Goal: Entertainment & Leisure: Consume media (video, audio)

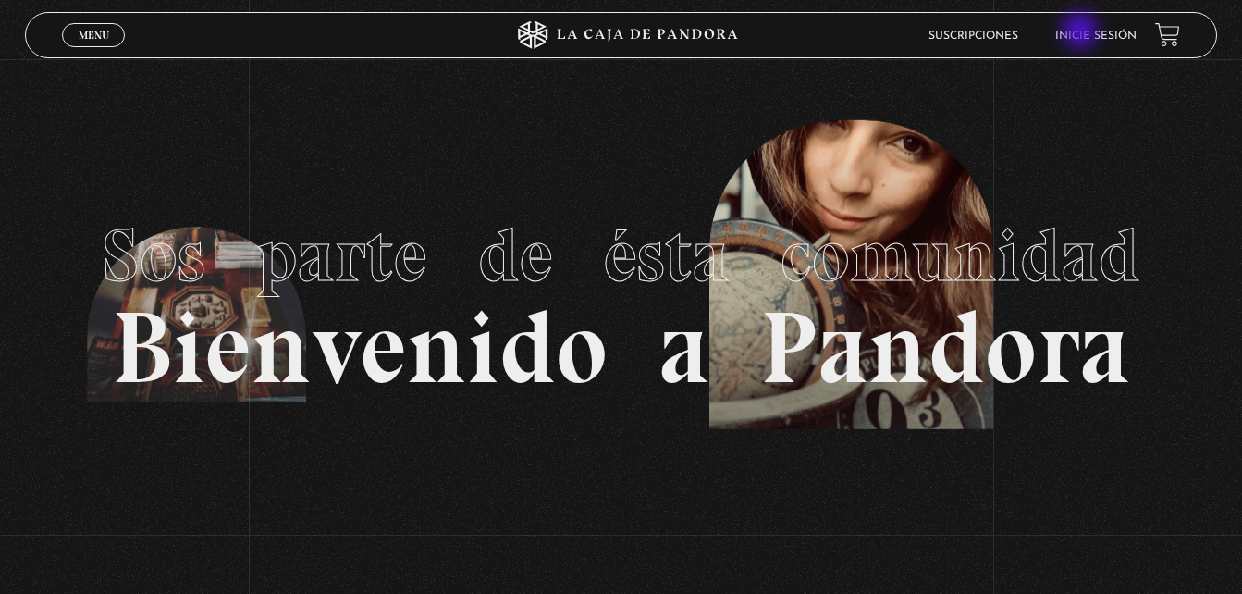
click at [1082, 32] on link "Inicie sesión" at bounding box center [1096, 36] width 81 height 11
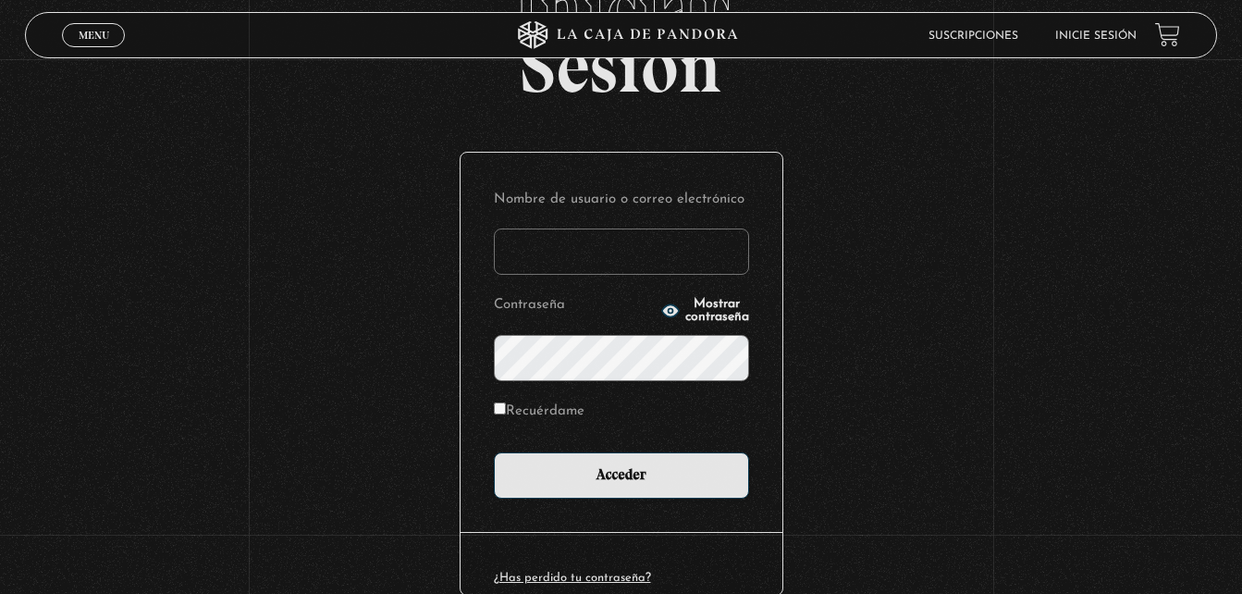
scroll to position [126, 0]
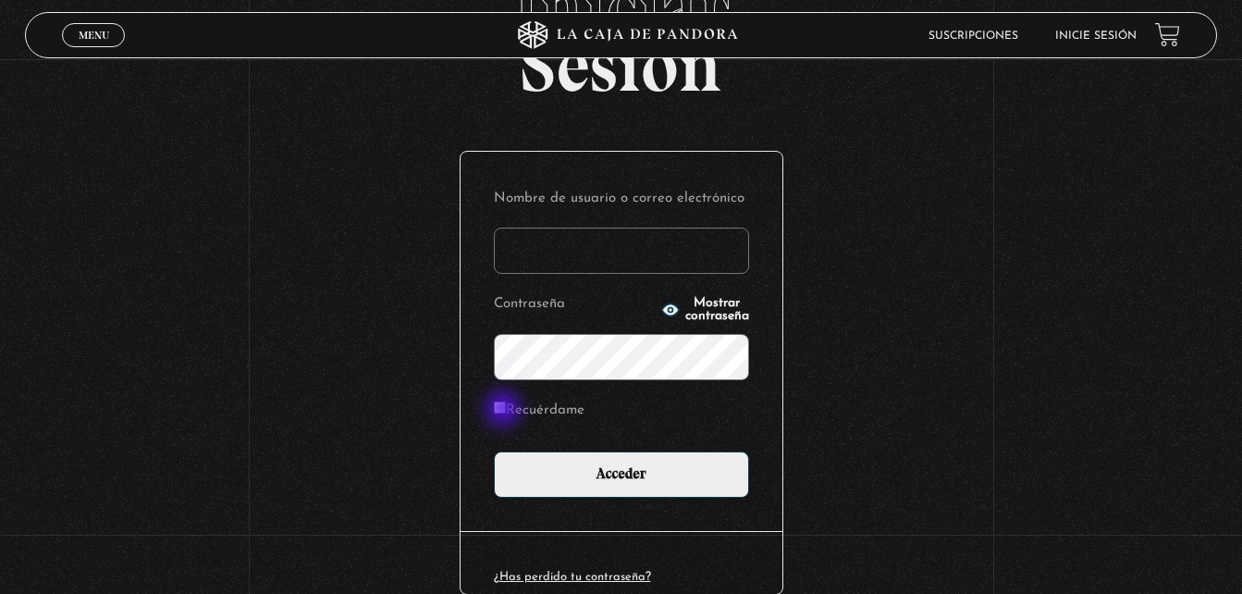
type input "YelCubero"
click at [505, 411] on input "Recuérdame" at bounding box center [500, 408] width 12 height 12
checkbox input "true"
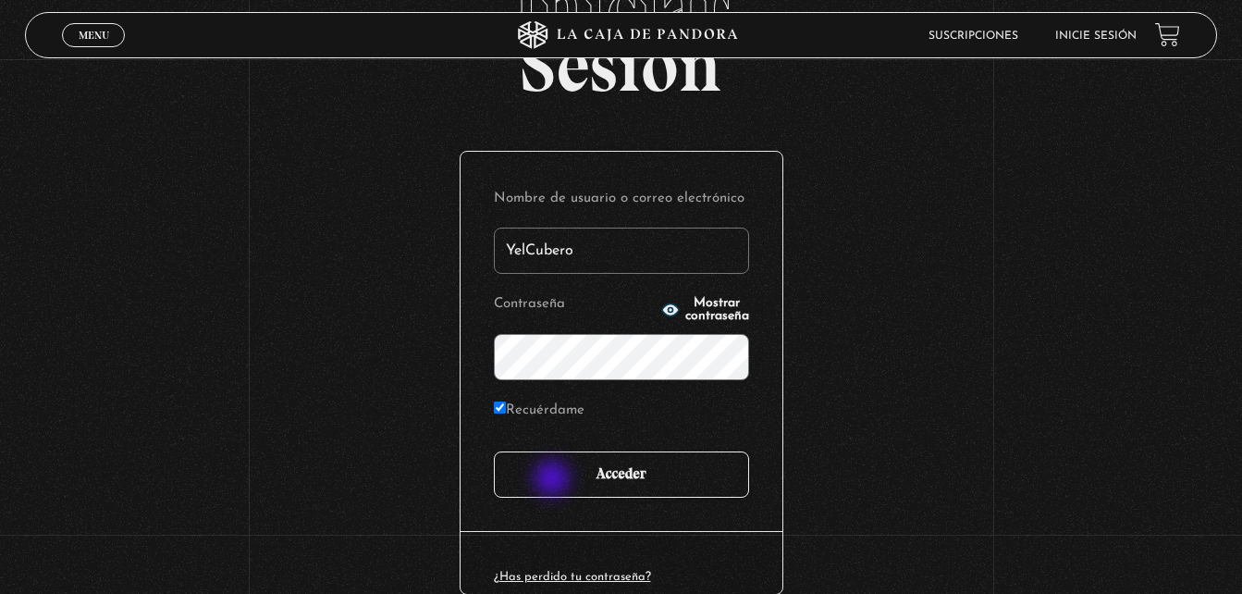
click at [554, 480] on input "Acceder" at bounding box center [621, 474] width 255 height 46
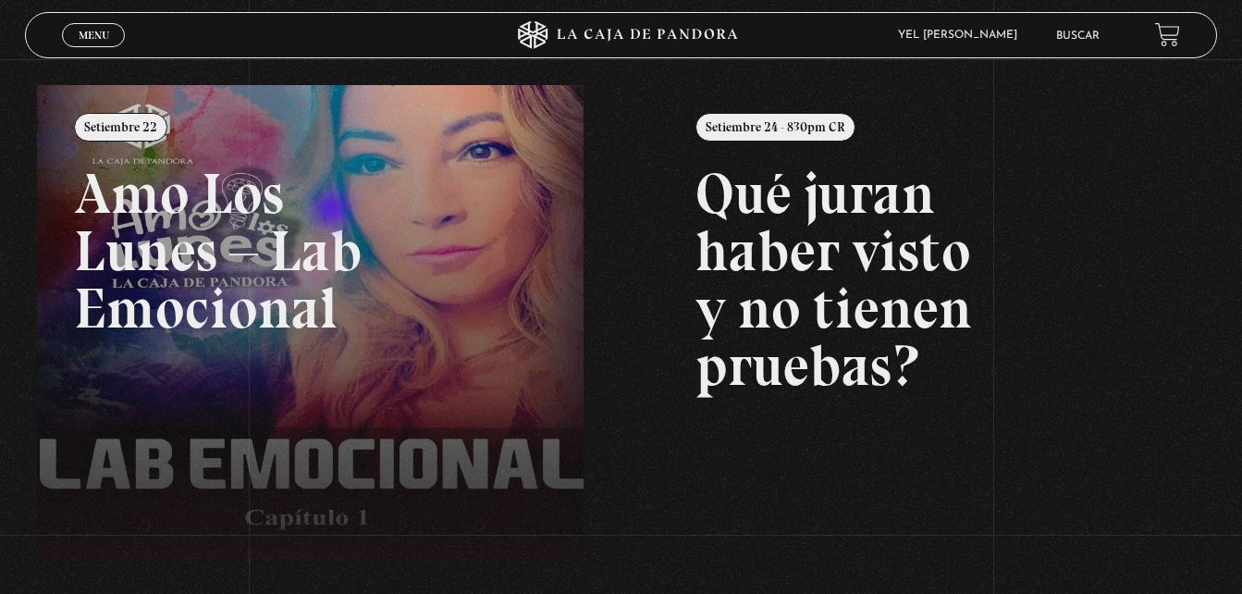
scroll to position [202, 0]
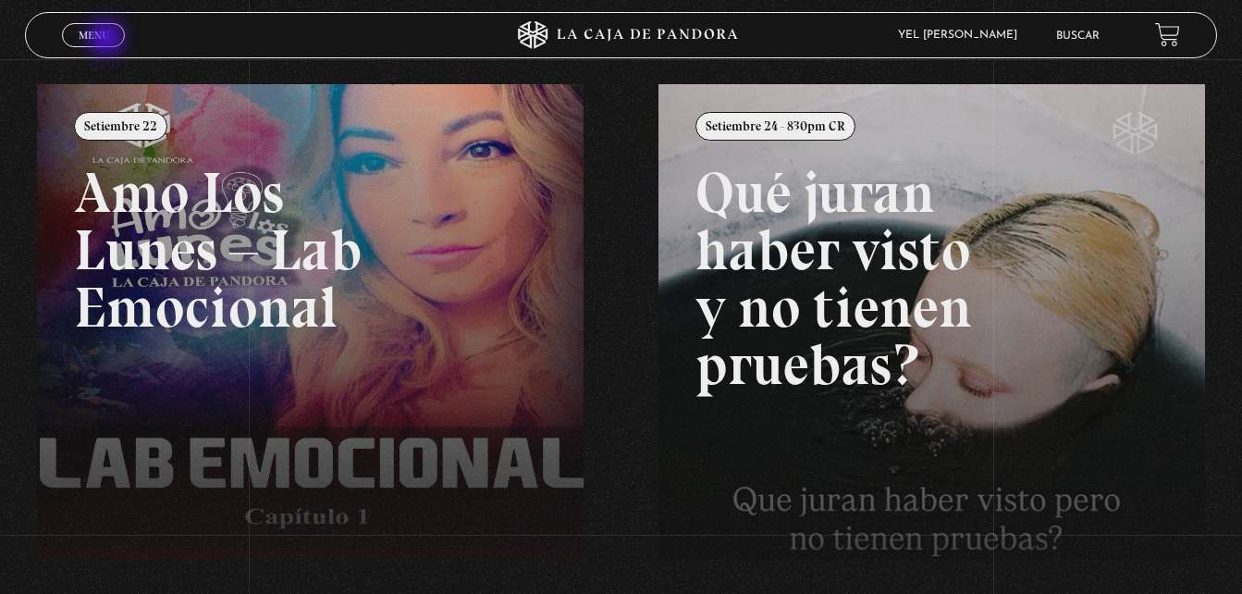
click at [108, 40] on span "Menu" at bounding box center [94, 35] width 31 height 11
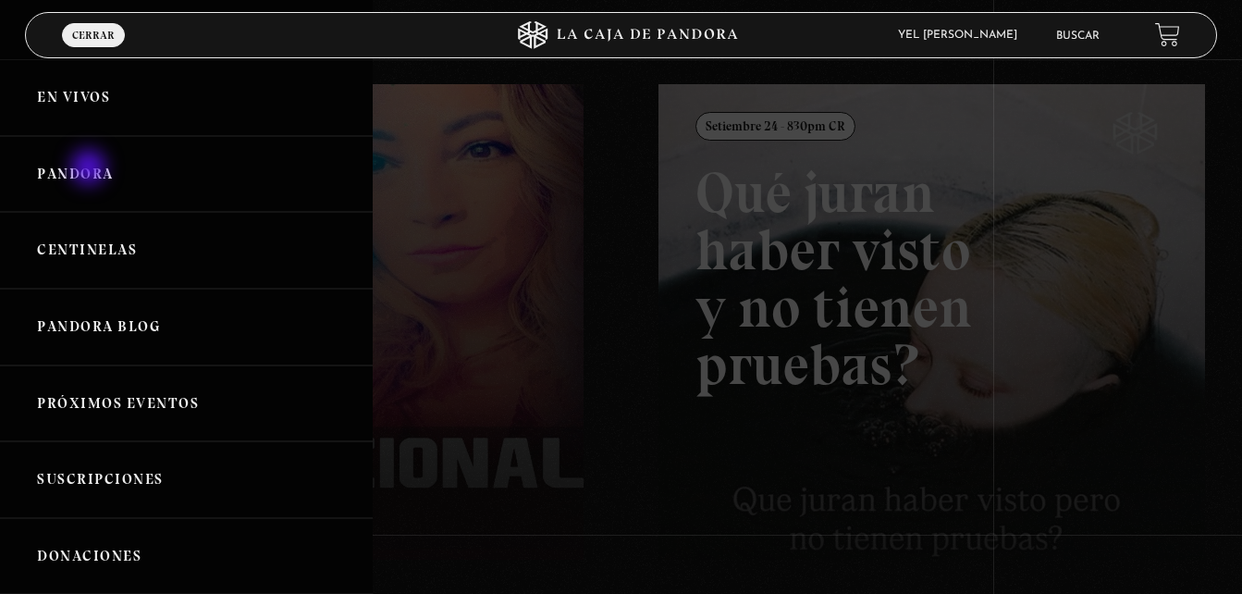
click at [91, 169] on link "Pandora" at bounding box center [186, 174] width 373 height 77
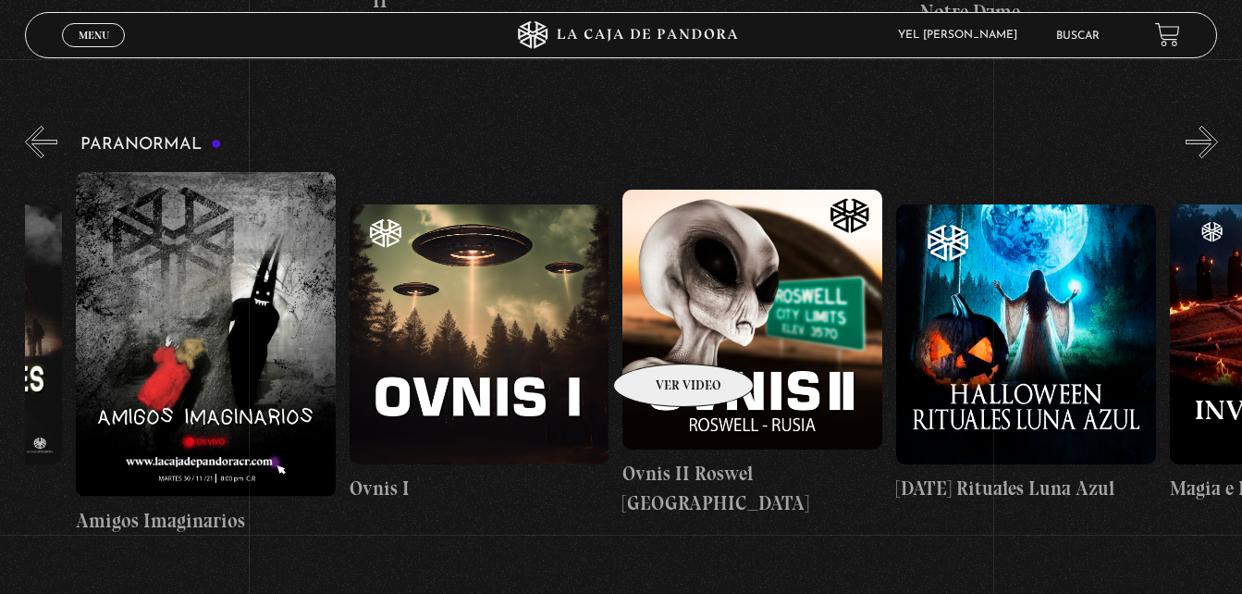
scroll to position [0, 1296]
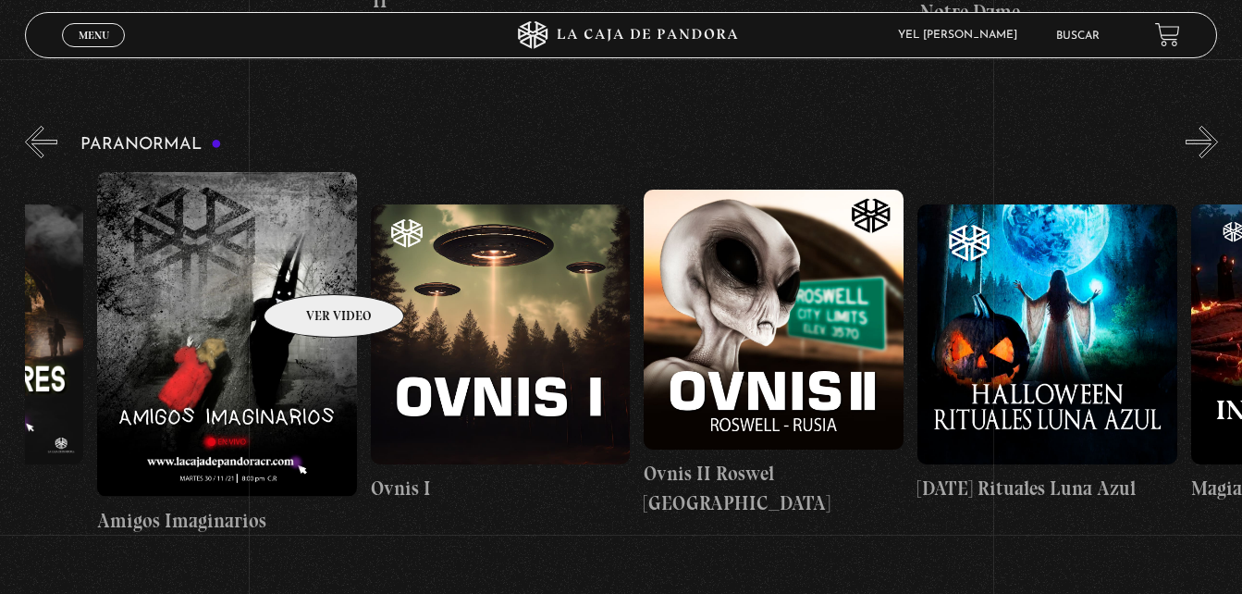
click at [310, 266] on figure at bounding box center [227, 334] width 260 height 325
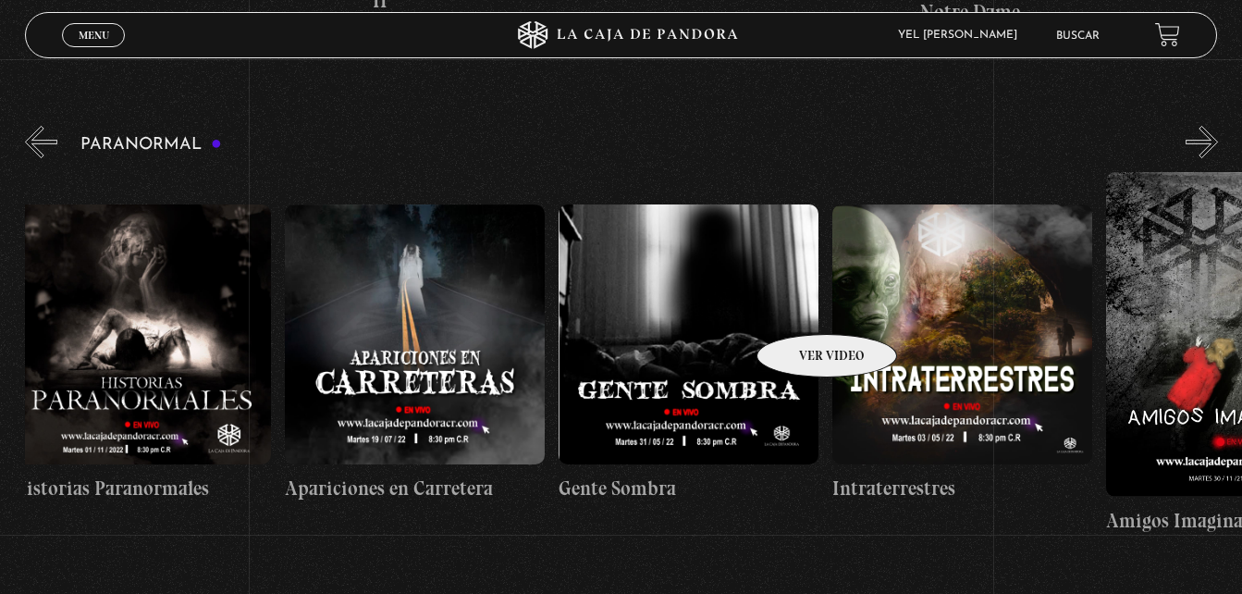
scroll to position [0, 288]
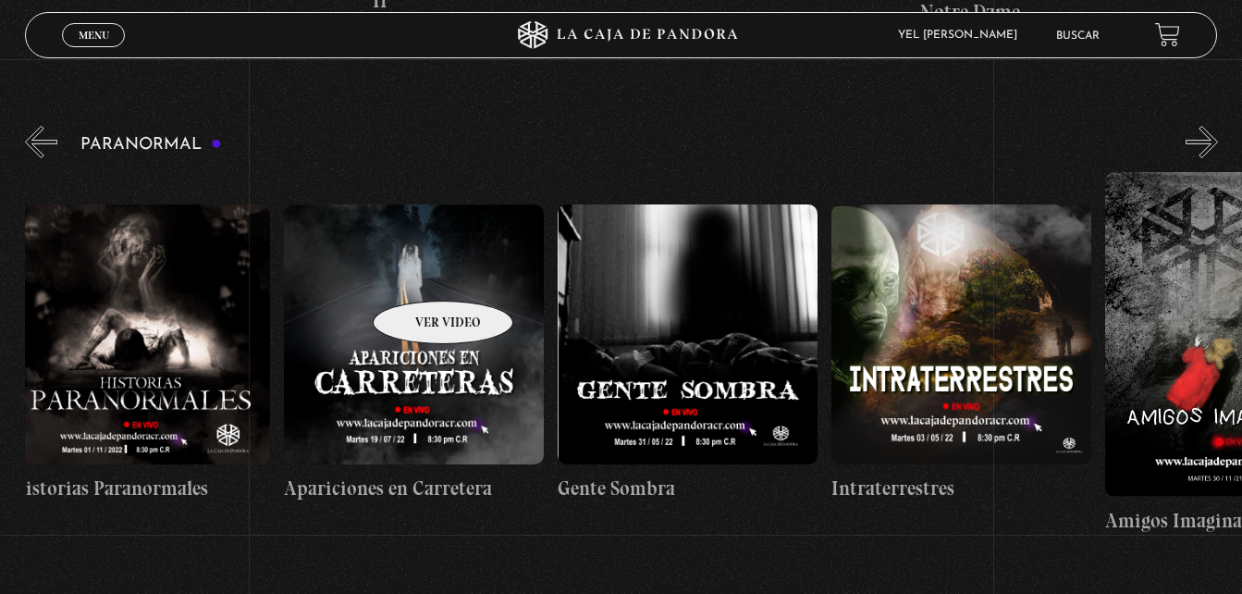
click at [419, 273] on figure at bounding box center [414, 334] width 260 height 260
click at [388, 295] on figure at bounding box center [414, 334] width 260 height 260
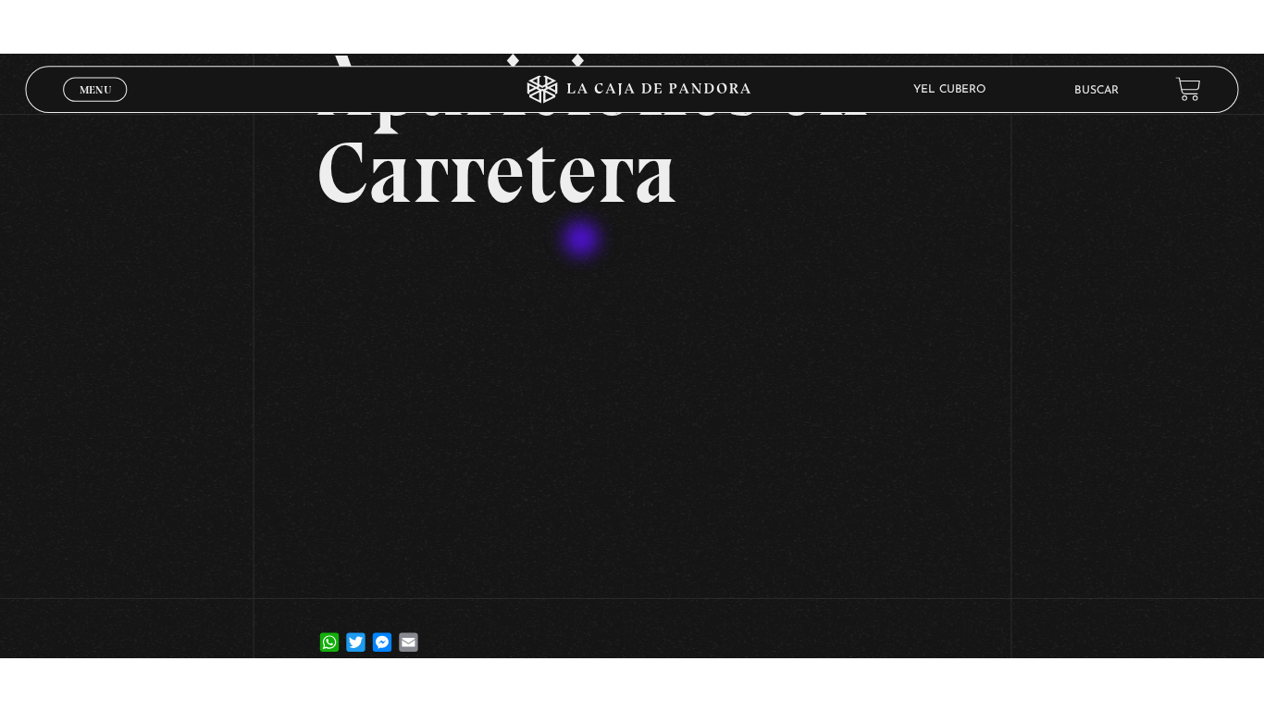
scroll to position [173, 0]
